Goal: Navigation & Orientation: Understand site structure

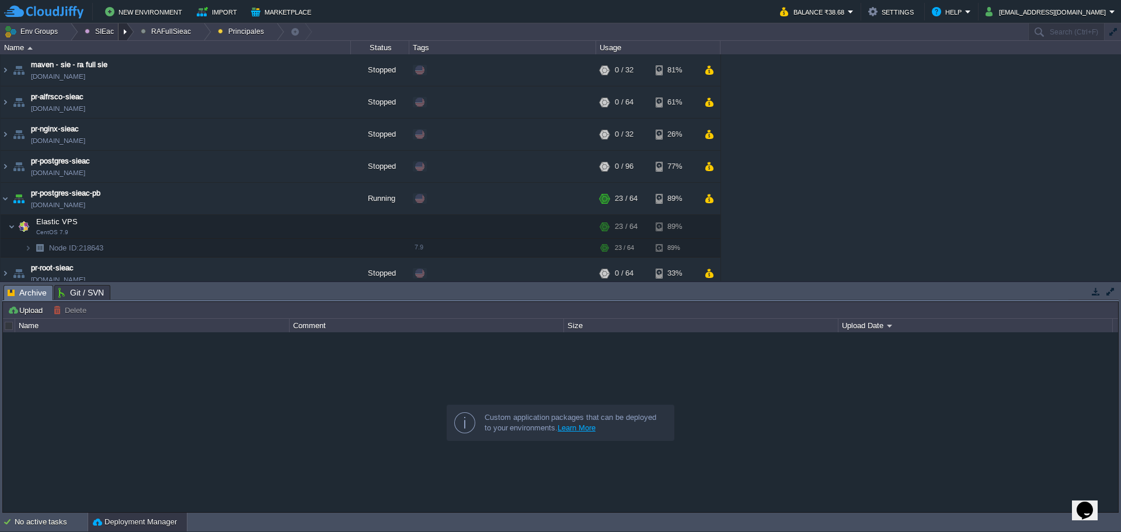
click at [126, 34] on div at bounding box center [127, 31] width 16 height 17
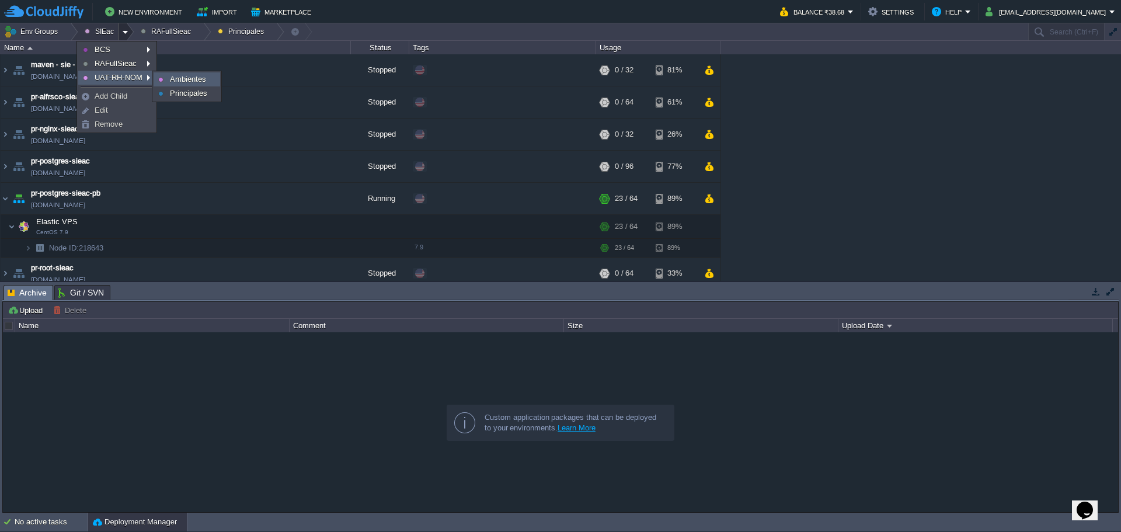
click at [194, 86] on li "Ambientes" at bounding box center [187, 79] width 67 height 14
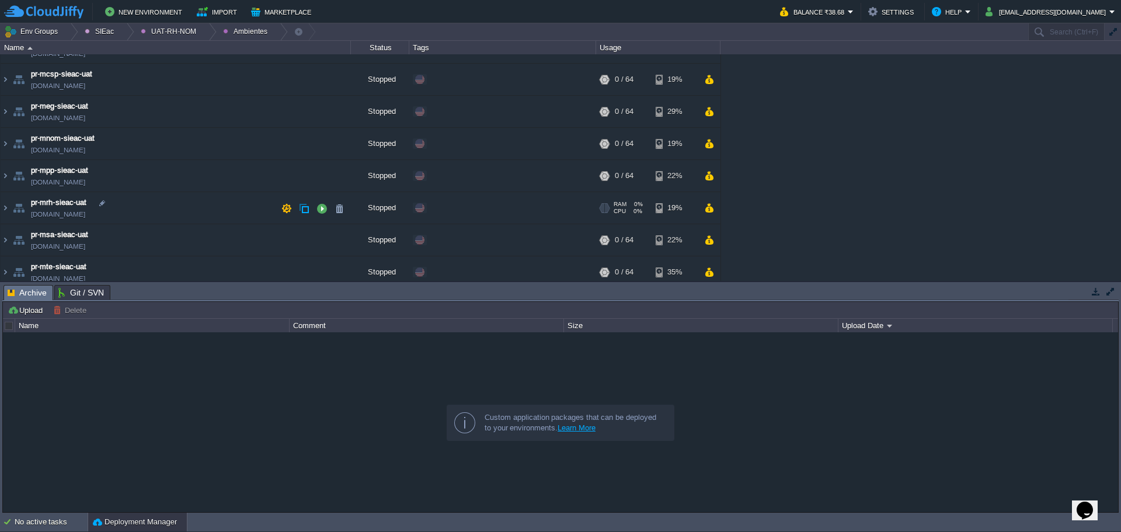
scroll to position [62, 0]
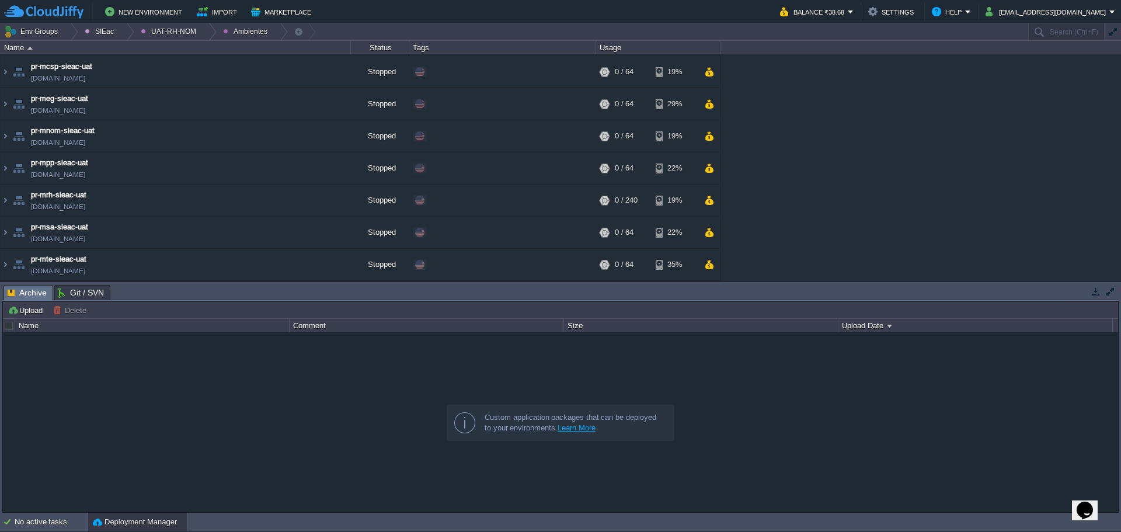
click at [203, 40] on div "Env Groups SIEac UAT-RH-NOM Ambientes Search (Ctrl+F)" at bounding box center [560, 32] width 1121 height 18
click at [201, 34] on div at bounding box center [209, 31] width 16 height 17
click at [180, 66] on span "Principales" at bounding box center [167, 63] width 37 height 9
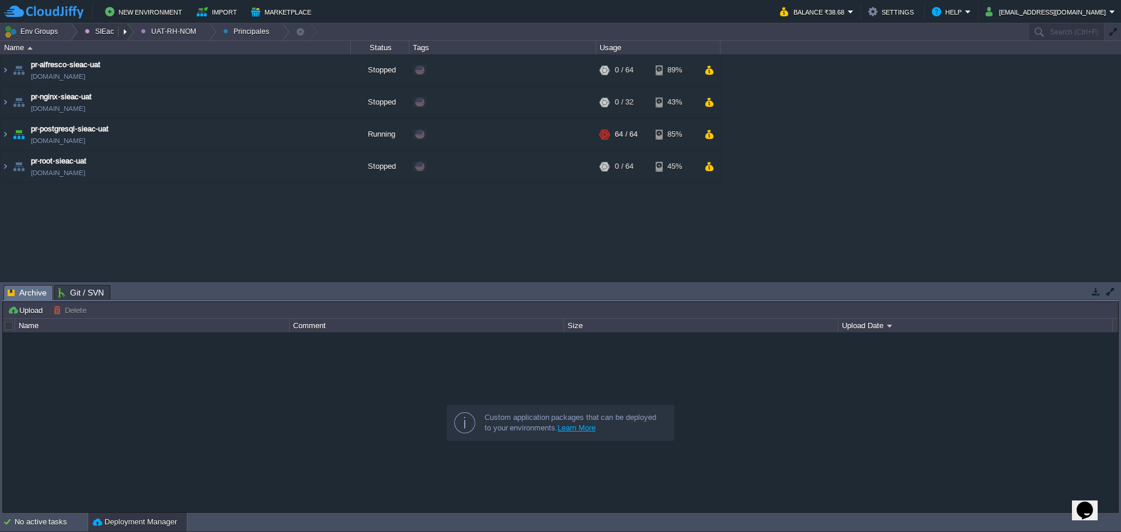
click at [107, 36] on button "SIEac" at bounding box center [101, 31] width 33 height 16
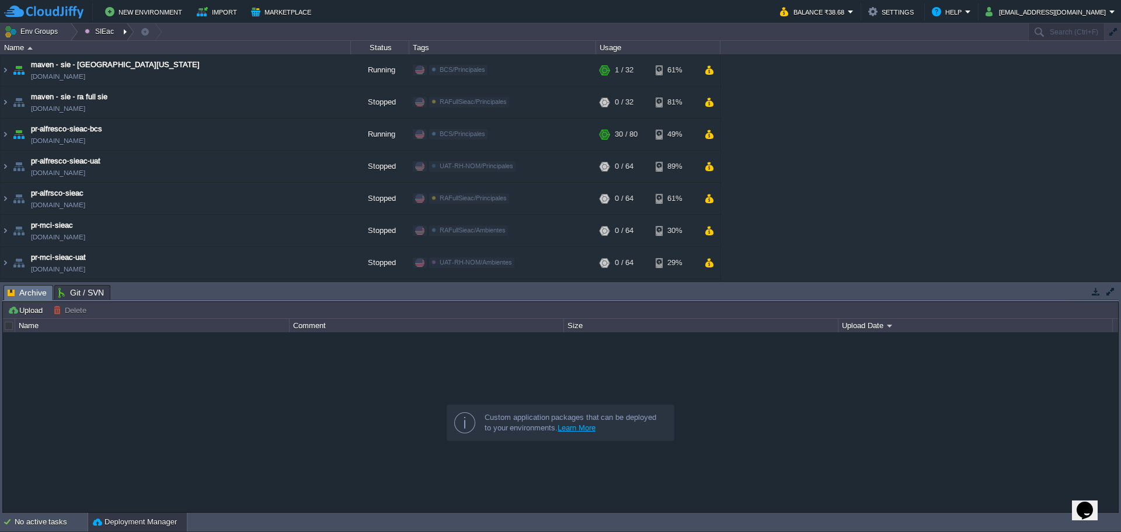
click at [123, 36] on div at bounding box center [127, 31] width 16 height 17
click at [183, 91] on span "Principales" at bounding box center [188, 93] width 37 height 9
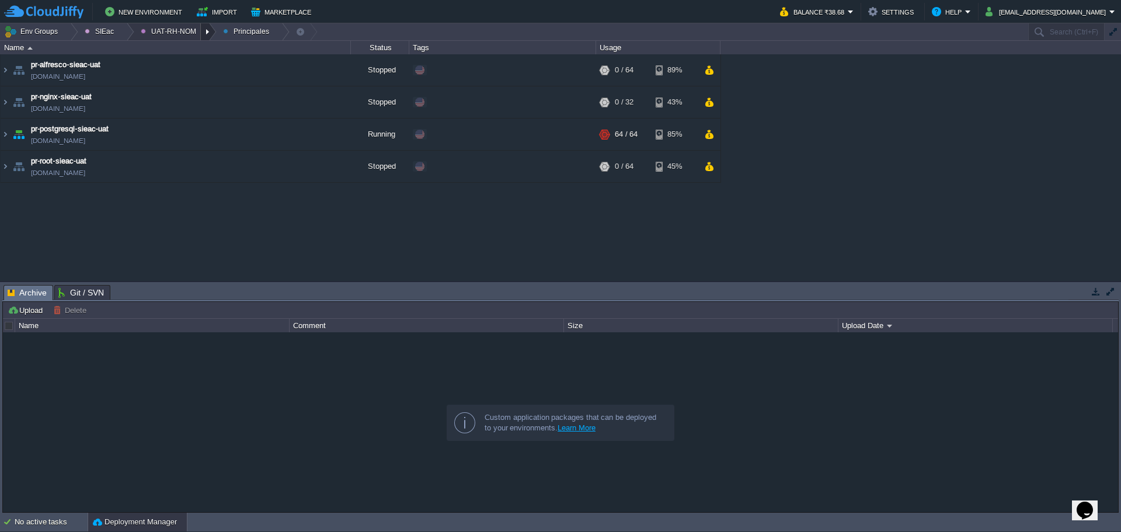
click at [201, 39] on div at bounding box center [209, 31] width 16 height 17
click at [182, 51] on span "Ambientes" at bounding box center [167, 49] width 36 height 9
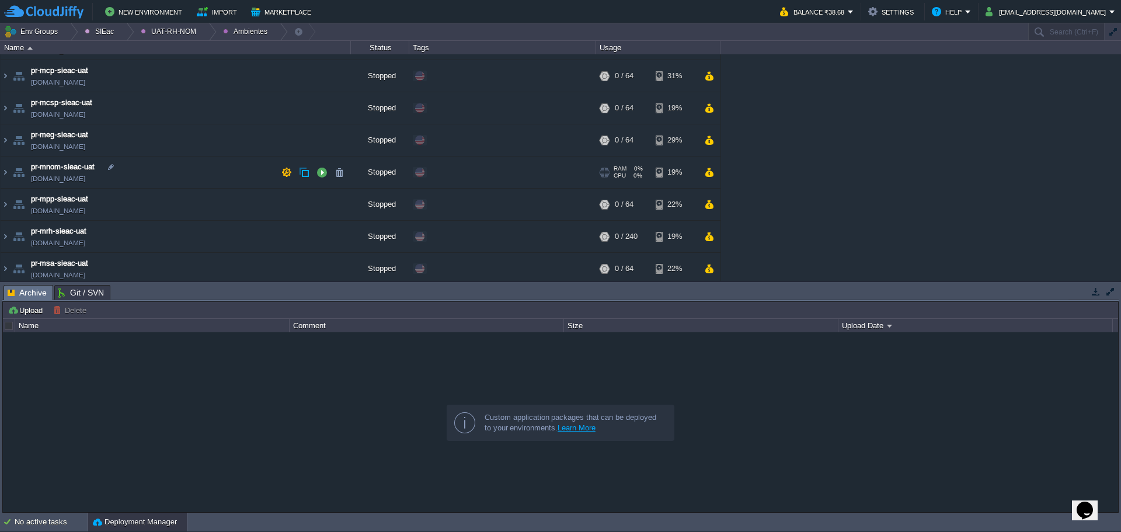
scroll to position [62, 0]
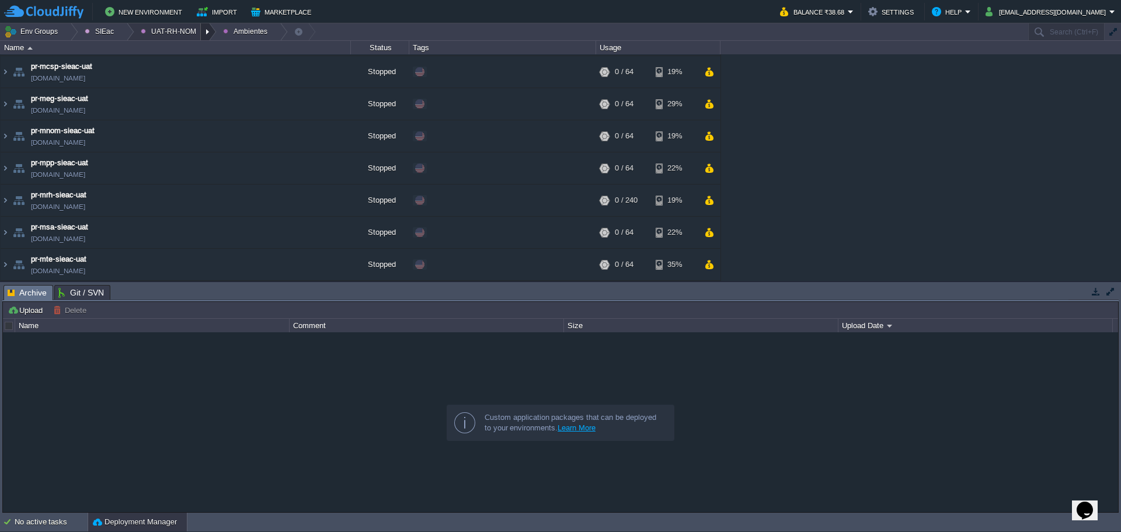
click at [201, 34] on div at bounding box center [209, 31] width 16 height 17
click at [184, 64] on link "Principales" at bounding box center [166, 63] width 67 height 13
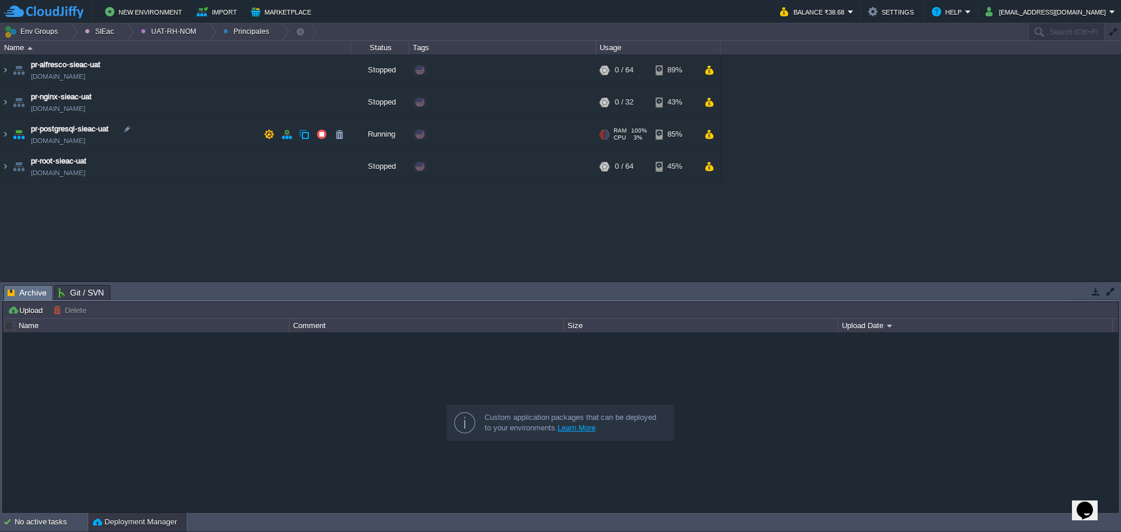
click at [181, 131] on td "pr-postgresql-sieac-uat [DOMAIN_NAME]" at bounding box center [176, 135] width 350 height 32
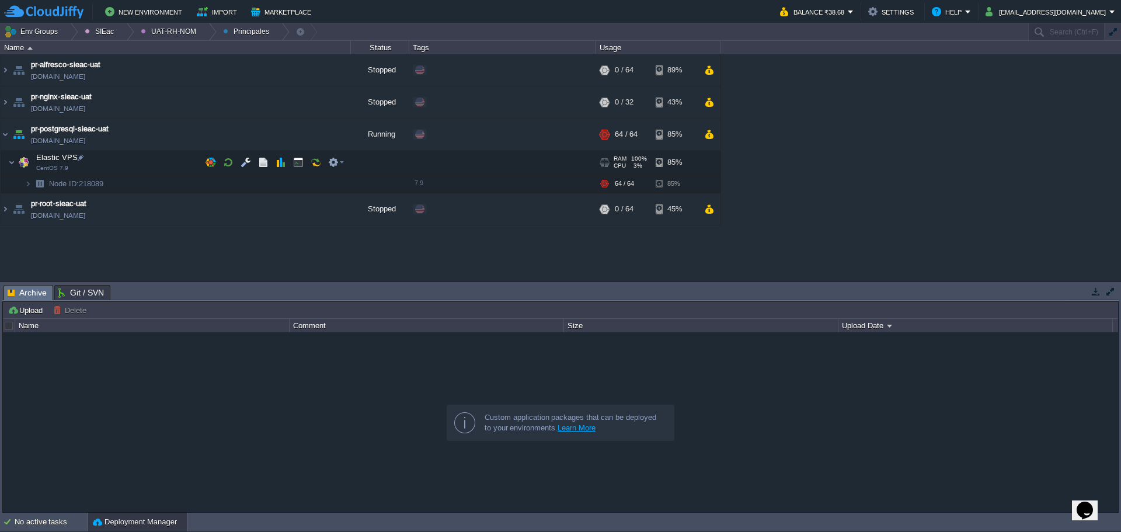
click at [137, 162] on td "Elastic VPS CentOS 7.9" at bounding box center [176, 163] width 350 height 24
click at [160, 166] on td "Elastic VPS CentOS 7.9" at bounding box center [176, 163] width 350 height 24
